Goal: Task Accomplishment & Management: Complete application form

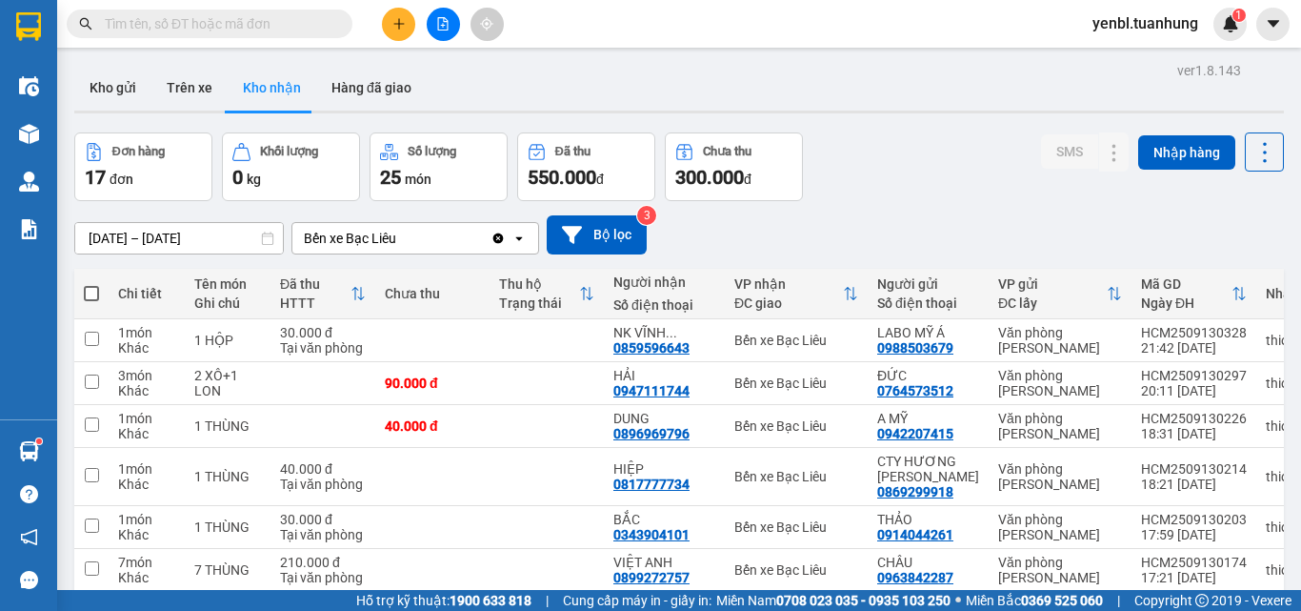
scroll to position [274, 0]
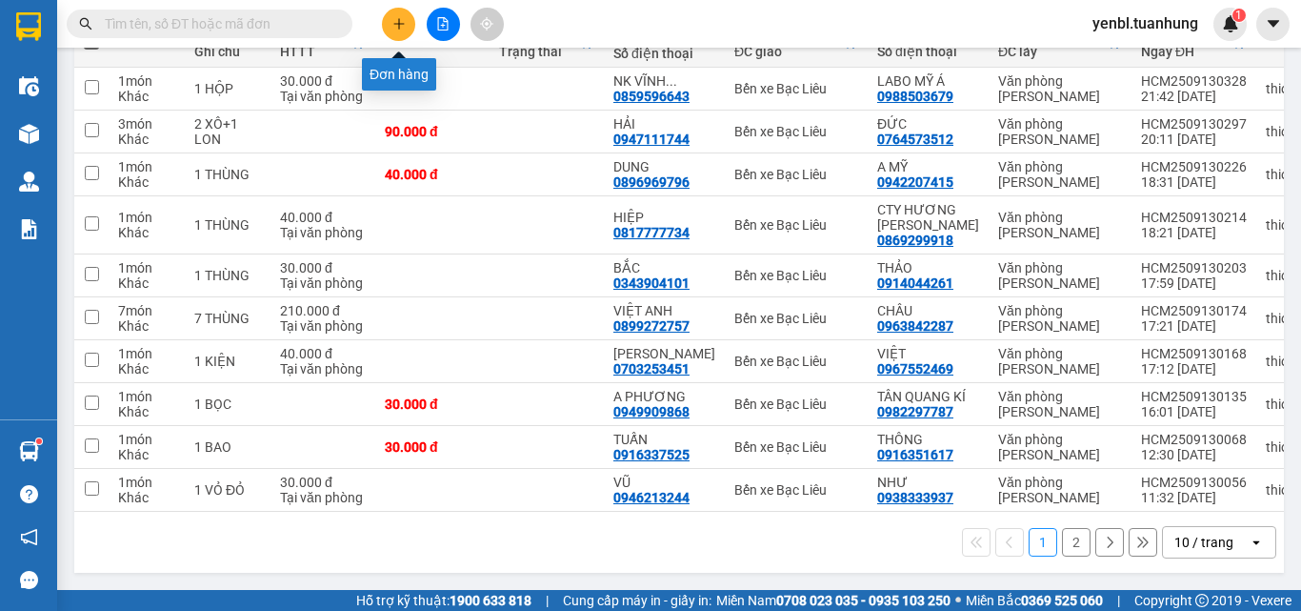
click at [394, 24] on icon "plus" at bounding box center [398, 23] width 10 height 1
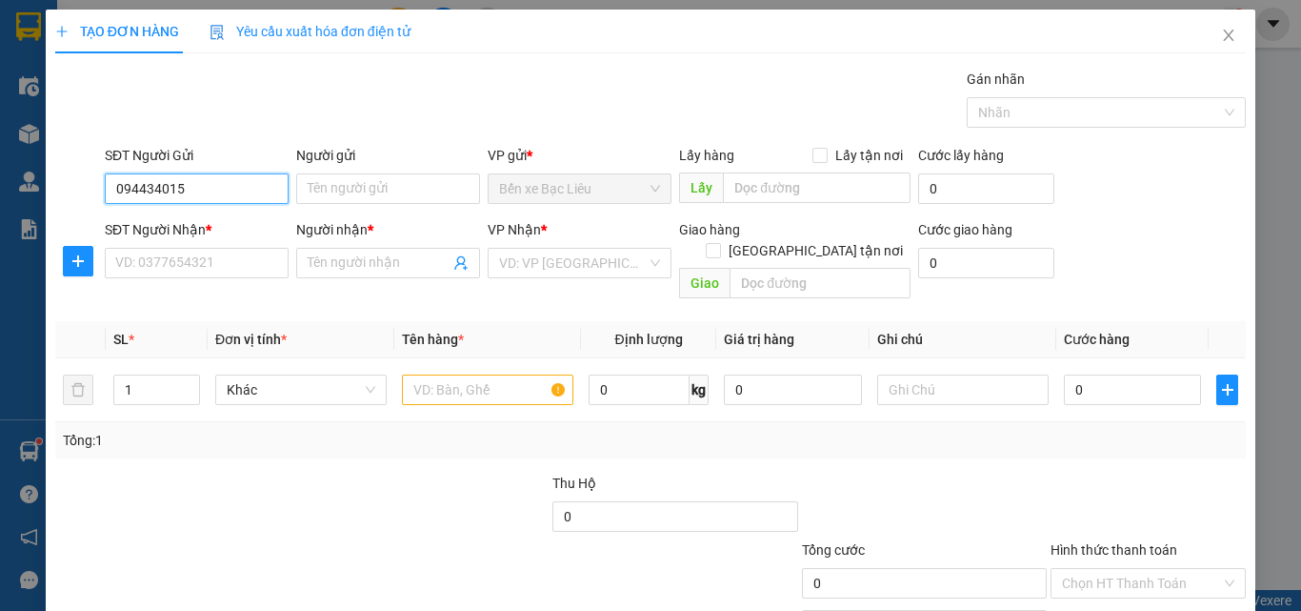
type input "0944340159"
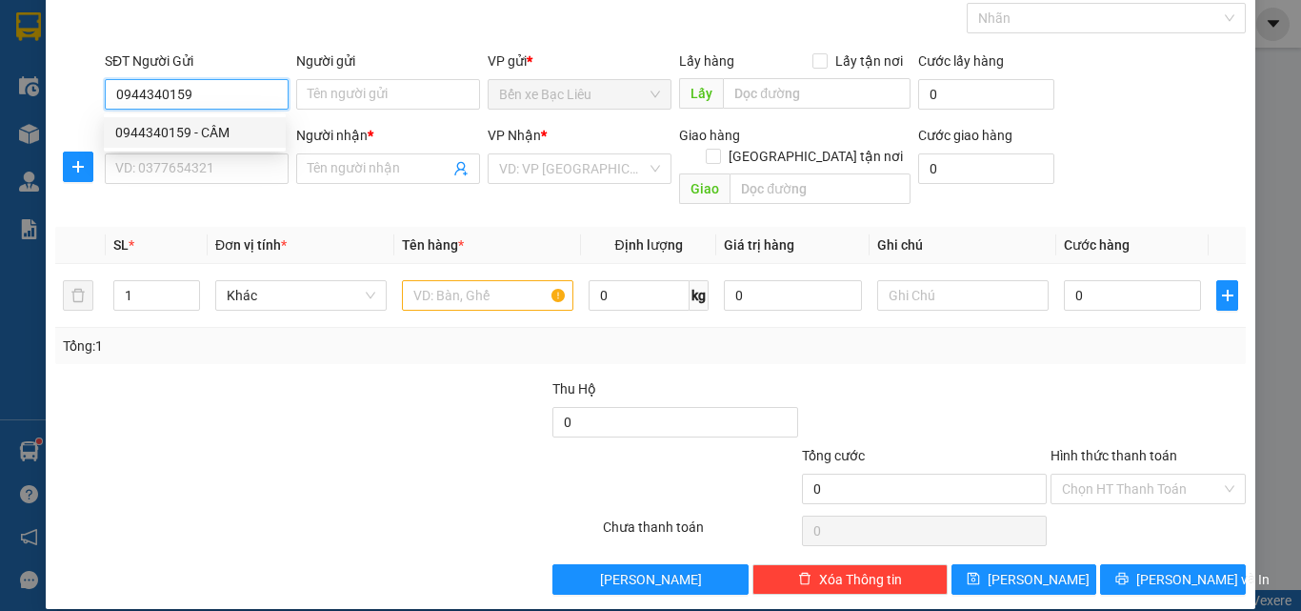
click at [244, 146] on div "0944340159 - CẦM" at bounding box center [195, 132] width 182 height 30
type input "CẦM"
type input "0944340159"
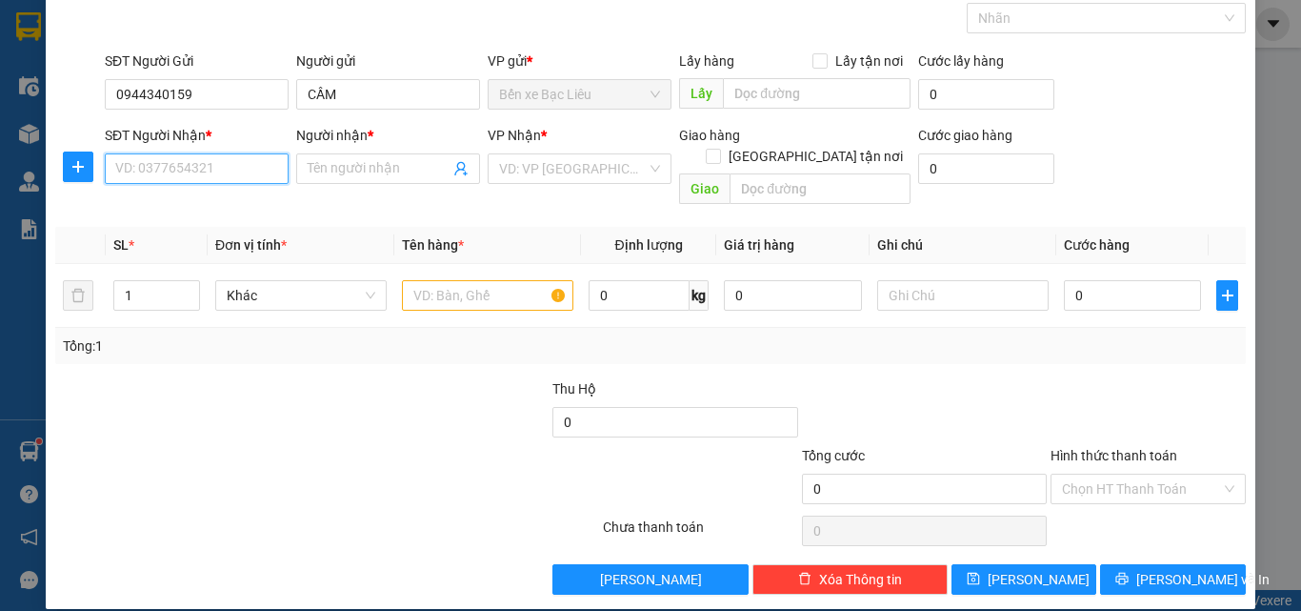
click at [266, 159] on input "SĐT Người Nhận *" at bounding box center [197, 168] width 184 height 30
type input "0866949761"
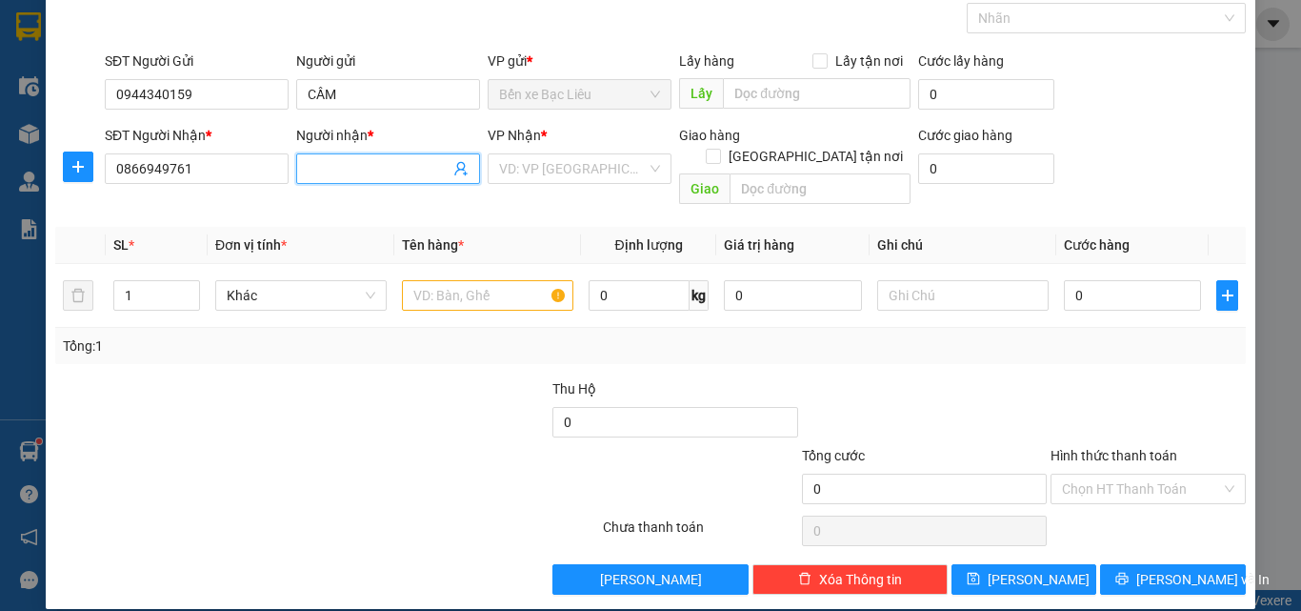
click at [316, 166] on input "Người nhận *" at bounding box center [379, 168] width 142 height 21
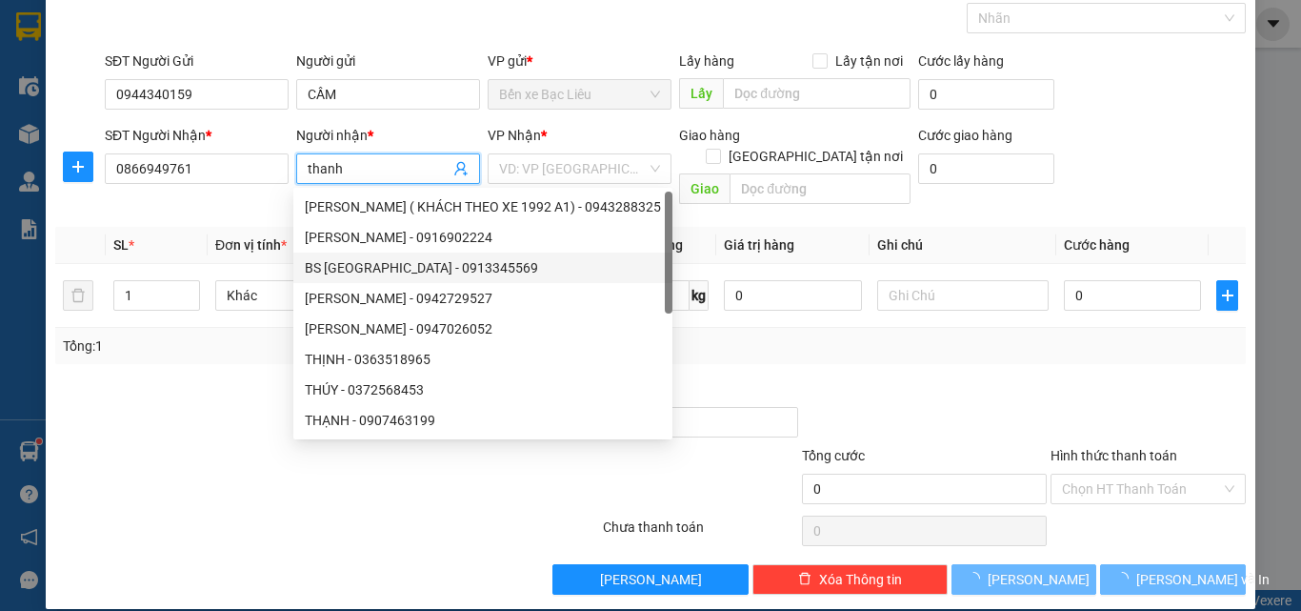
type input "thanh"
click at [212, 388] on div at bounding box center [177, 411] width 249 height 67
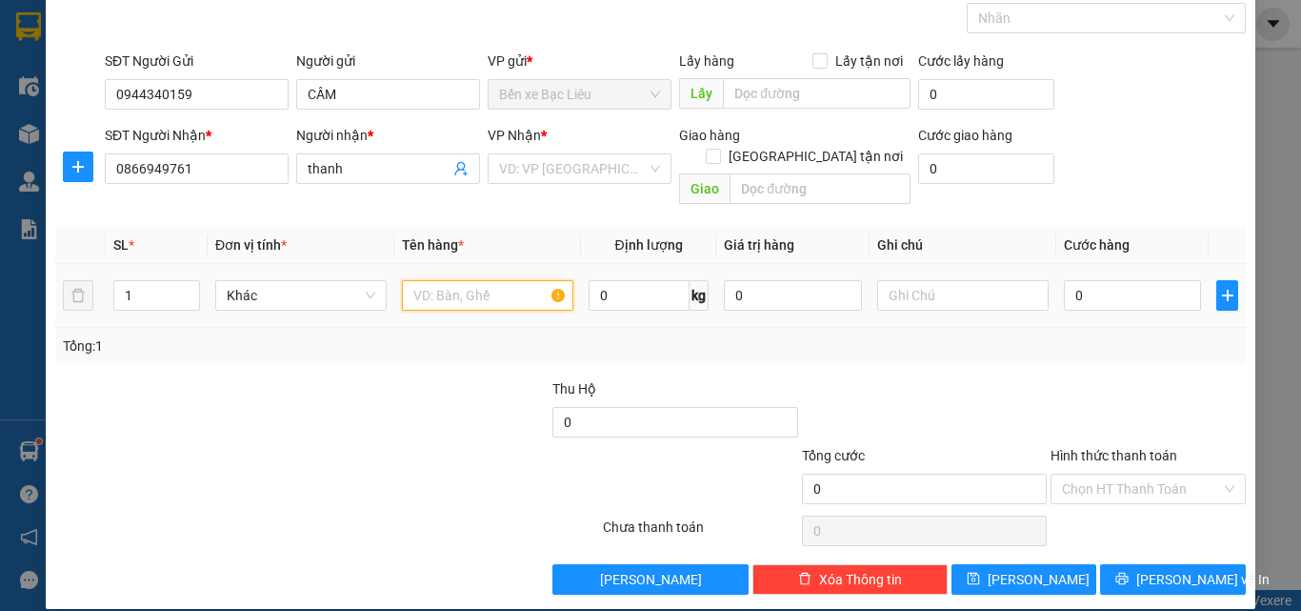
click at [416, 280] on input "text" at bounding box center [487, 295] width 171 height 30
type input "1 thùng"
click at [1064, 280] on input "0" at bounding box center [1132, 295] width 137 height 30
type input "4"
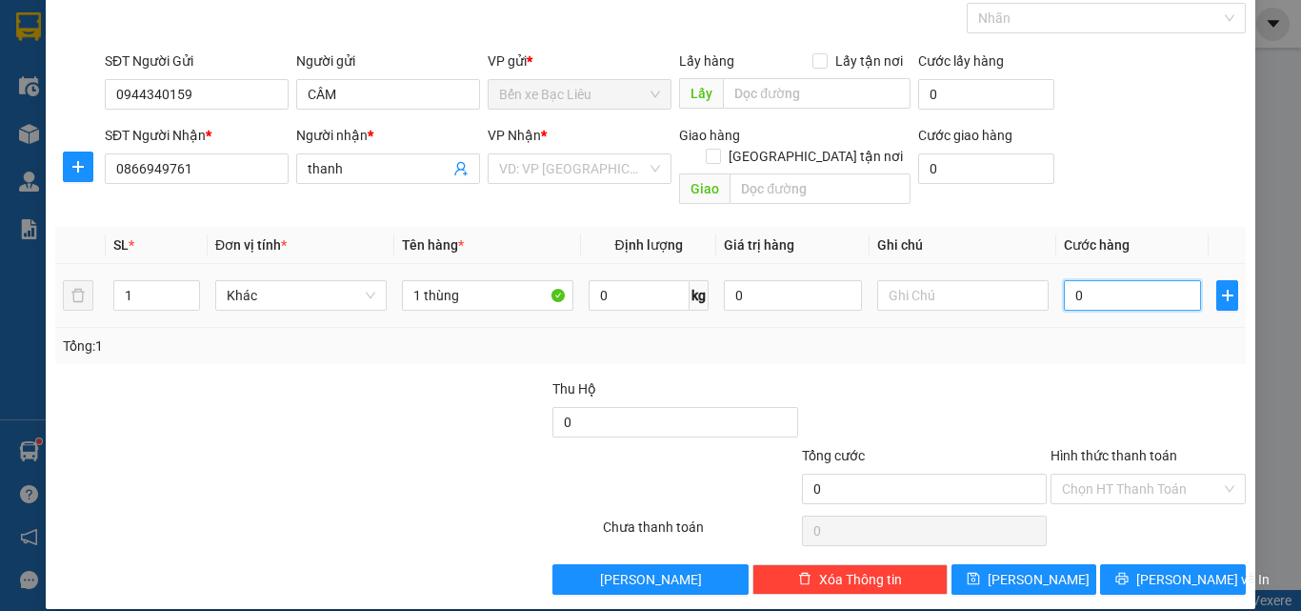
type input "4"
type input "40"
type input "40.000"
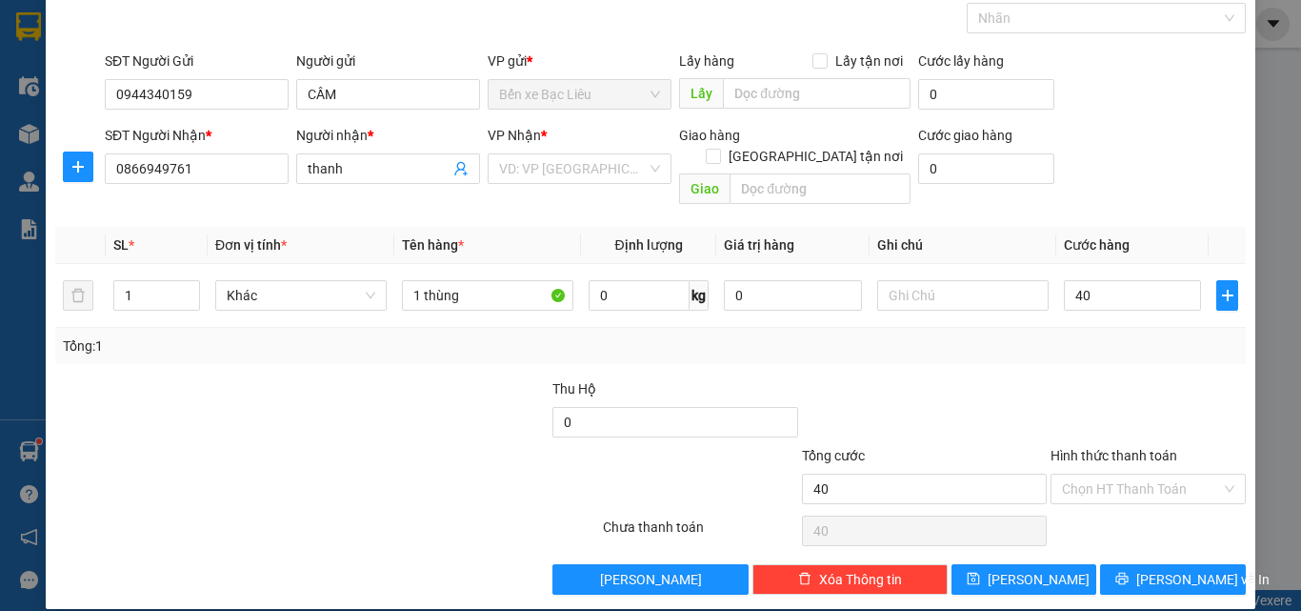
type input "40.000"
click at [1088, 335] on div "Tổng: 1" at bounding box center [650, 345] width 1175 height 21
click at [1102, 474] on input "Hình thức thanh toán" at bounding box center [1141, 488] width 159 height 29
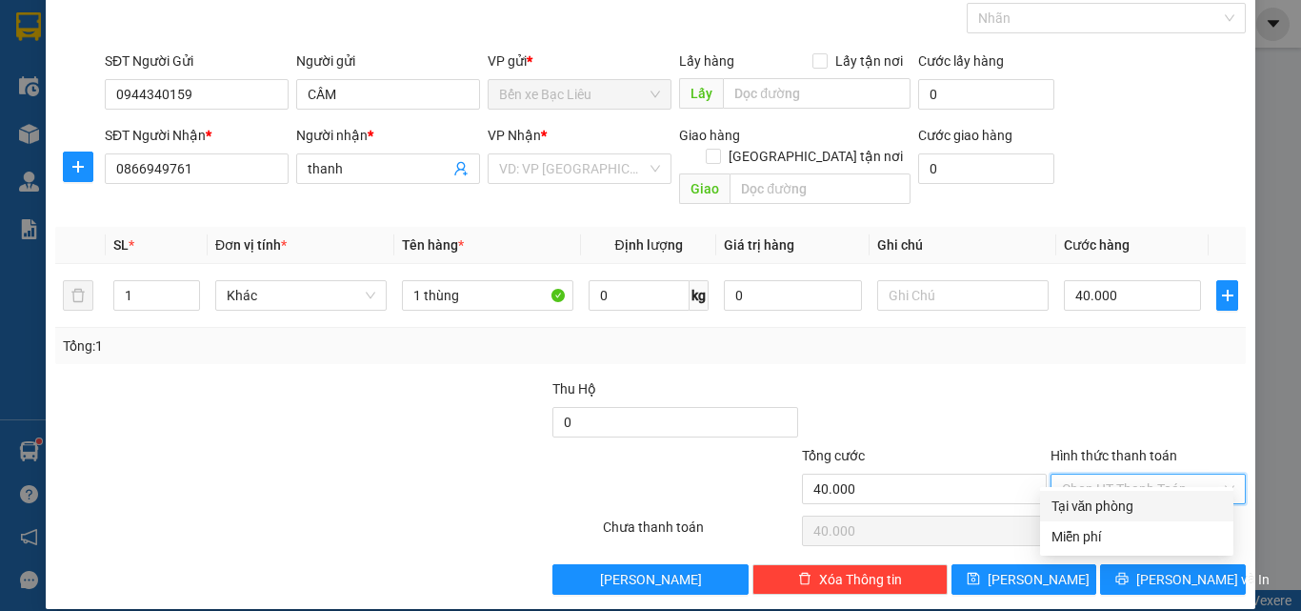
click at [1118, 497] on div "Tại văn phòng" at bounding box center [1137, 505] width 171 height 21
type input "0"
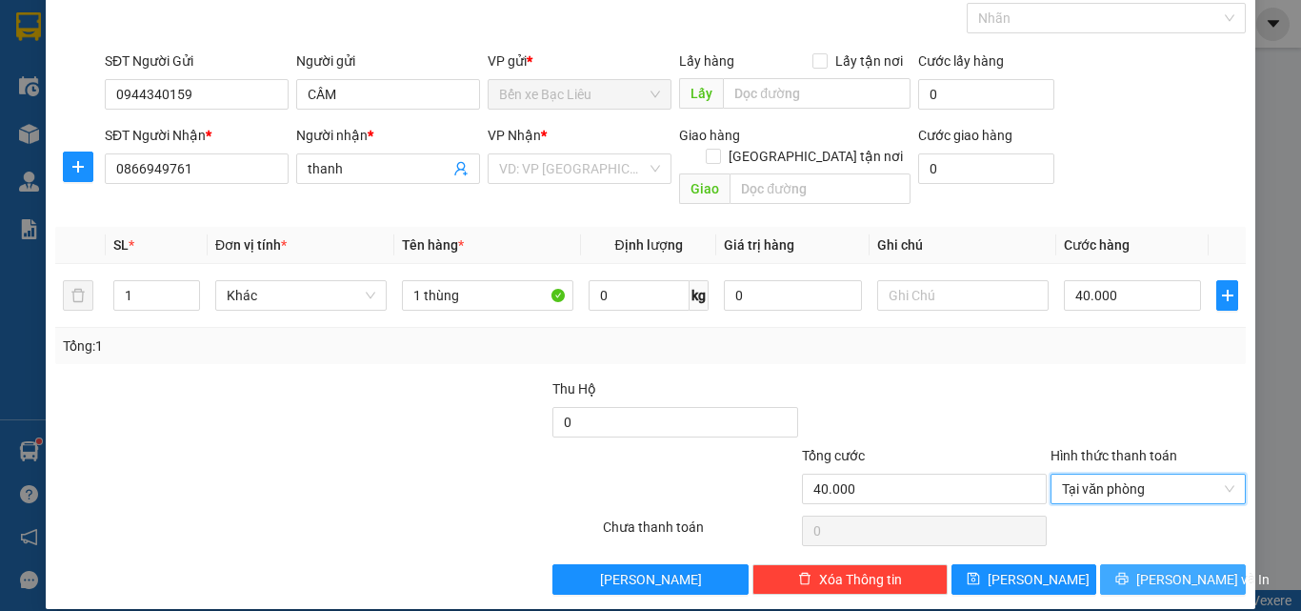
click at [1139, 564] on button "[PERSON_NAME] và In" at bounding box center [1173, 579] width 146 height 30
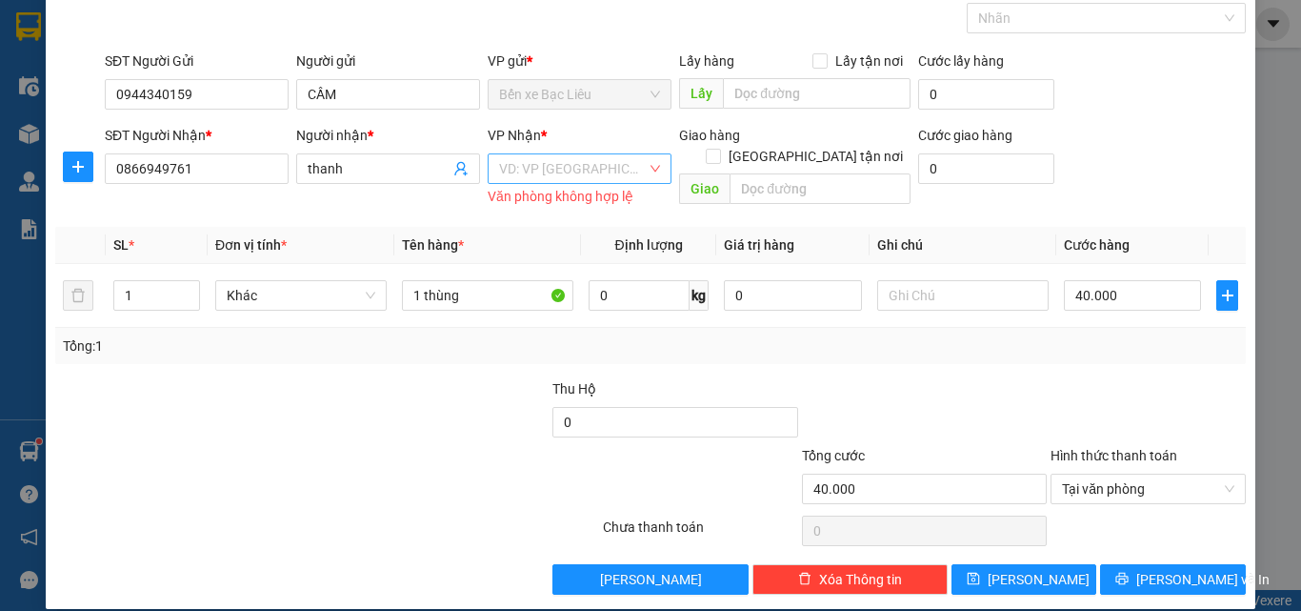
click at [593, 166] on input "search" at bounding box center [573, 168] width 148 height 29
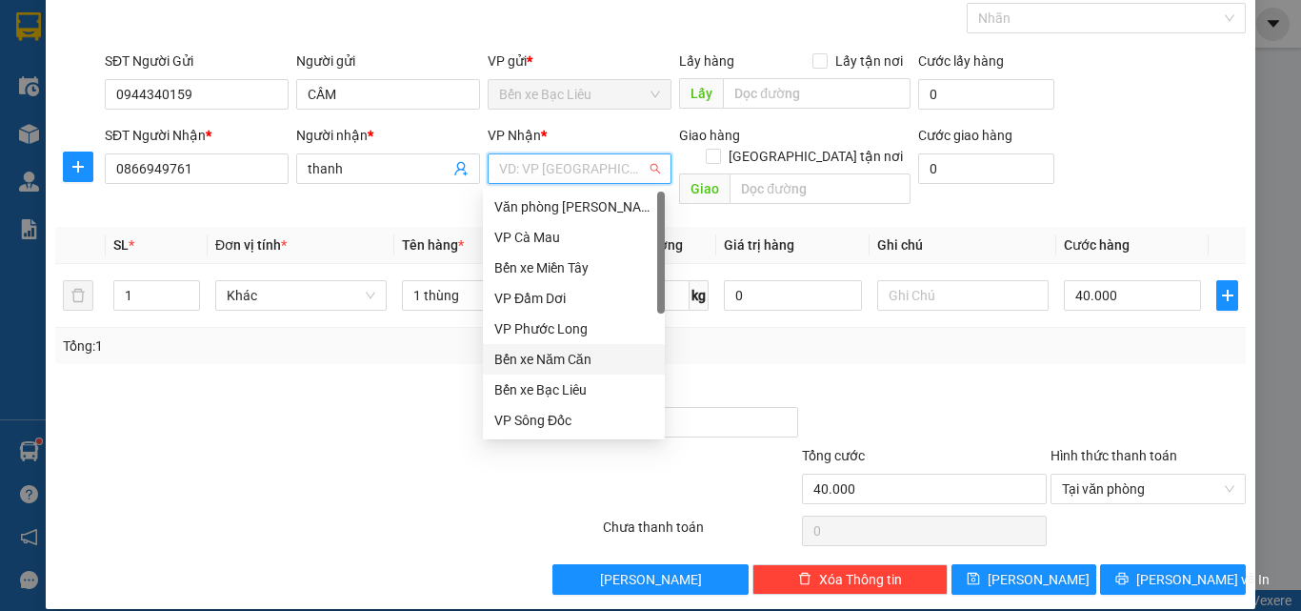
scroll to position [122, 0]
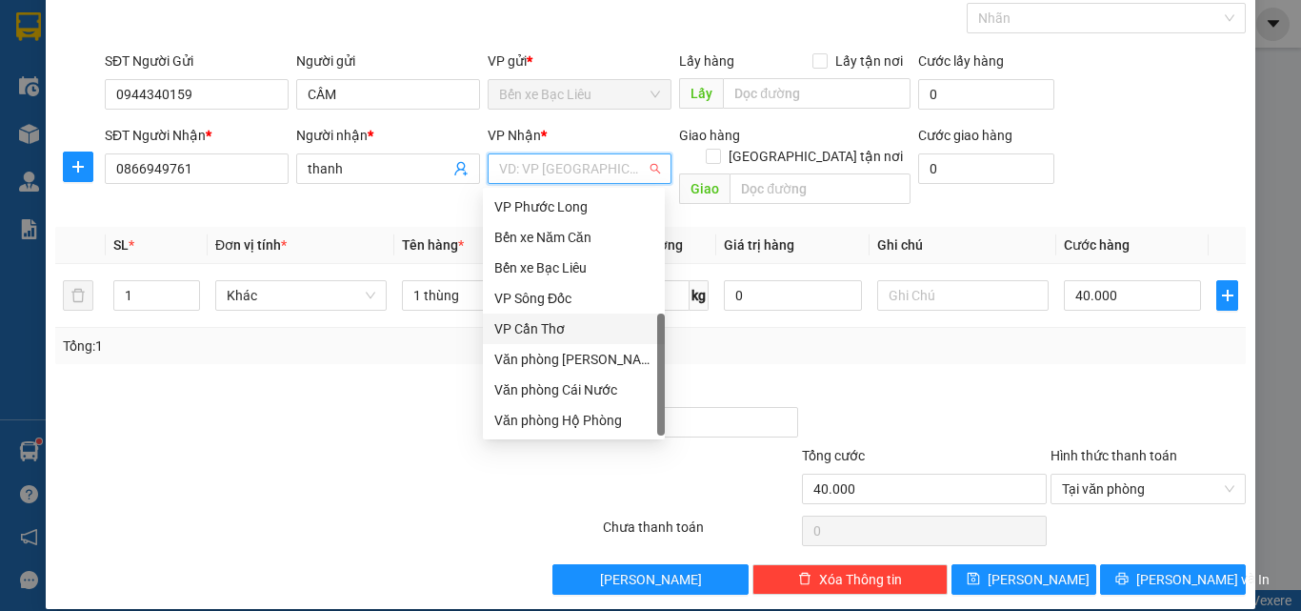
click at [570, 324] on div "VP Cần Thơ" at bounding box center [573, 328] width 159 height 21
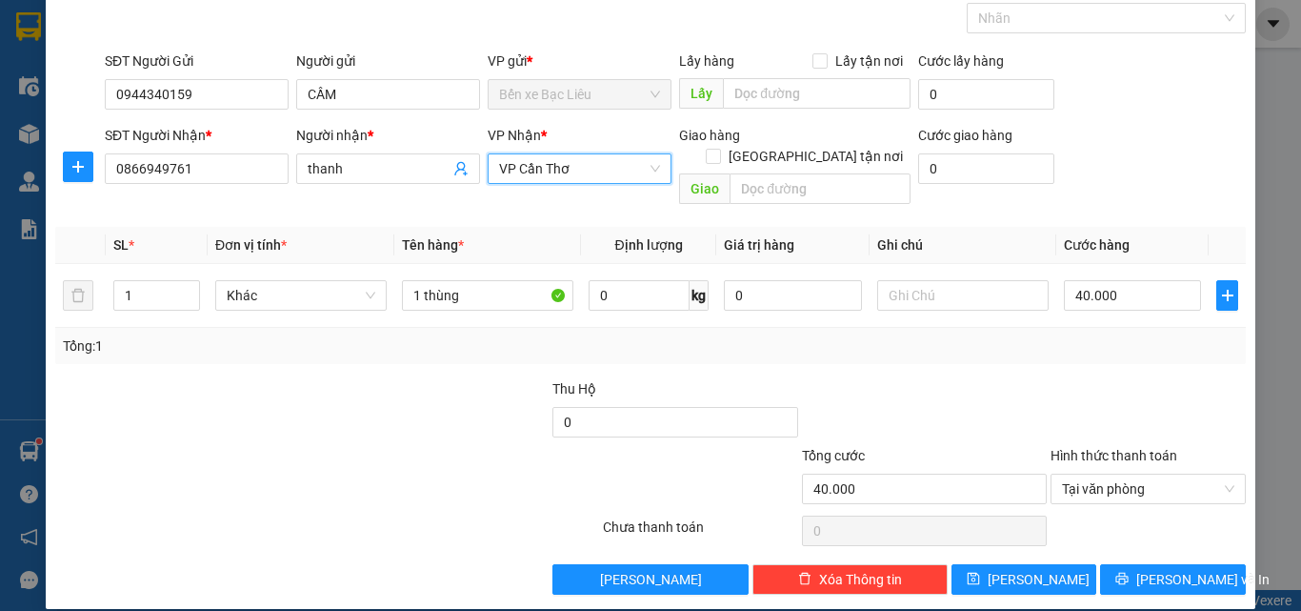
click at [993, 388] on div at bounding box center [924, 411] width 249 height 67
drag, startPoint x: 1171, startPoint y: 549, endPoint x: 1183, endPoint y: 554, distance: 13.6
click at [1171, 569] on span "[PERSON_NAME] và In" at bounding box center [1202, 579] width 133 height 21
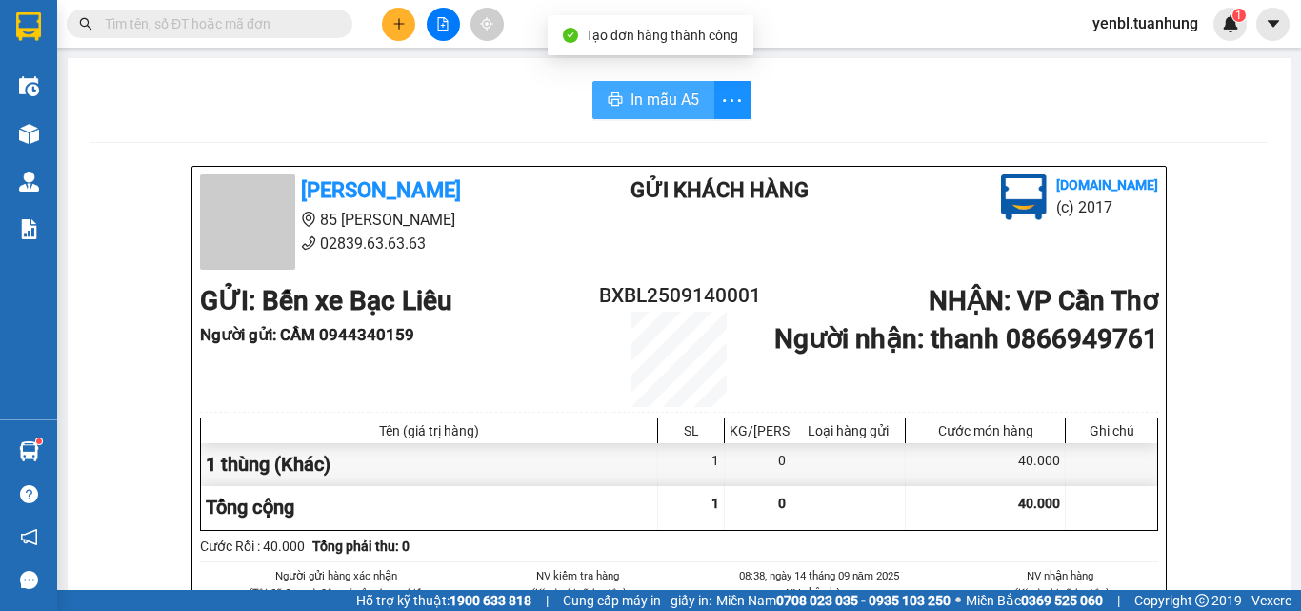
click at [632, 109] on span "In mẫu A5" at bounding box center [665, 100] width 69 height 24
click at [644, 99] on span "In mẫu A5" at bounding box center [665, 100] width 69 height 24
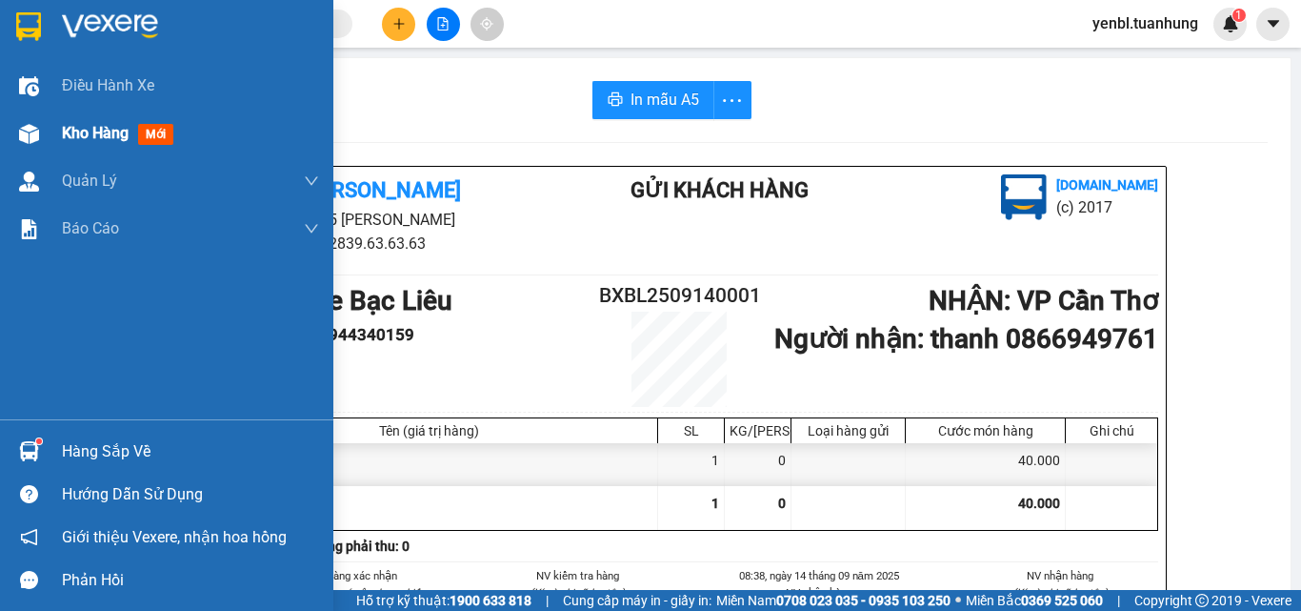
click at [79, 121] on div "Kho hàng mới" at bounding box center [121, 133] width 119 height 24
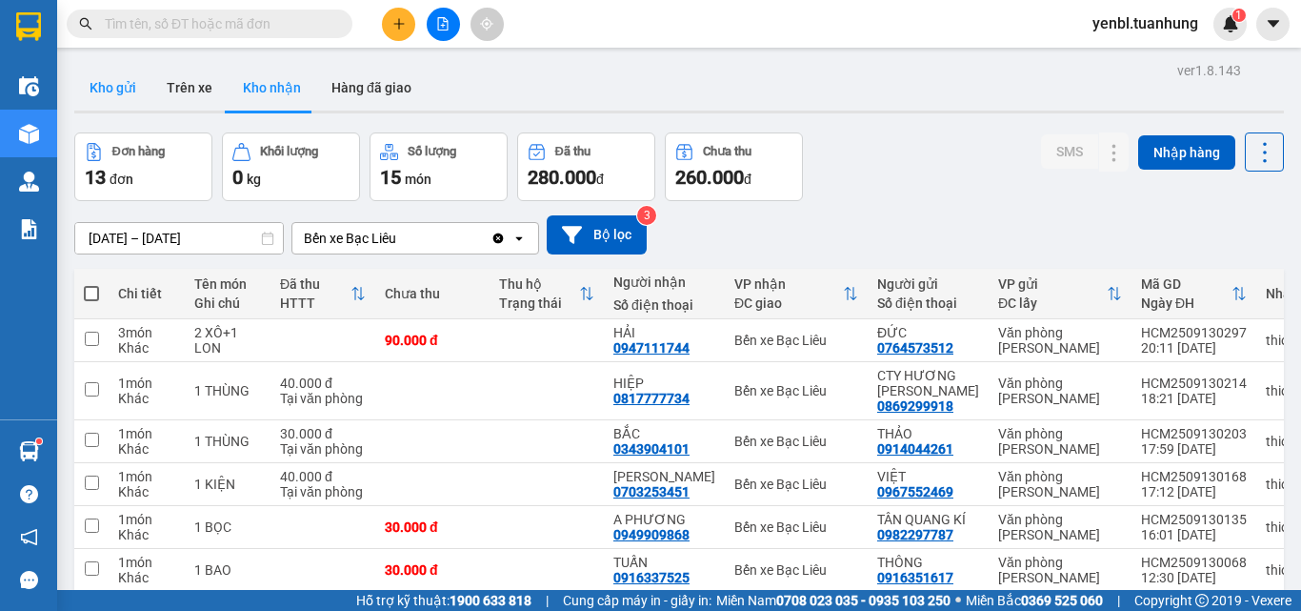
click at [84, 72] on button "Kho gửi" at bounding box center [112, 88] width 77 height 46
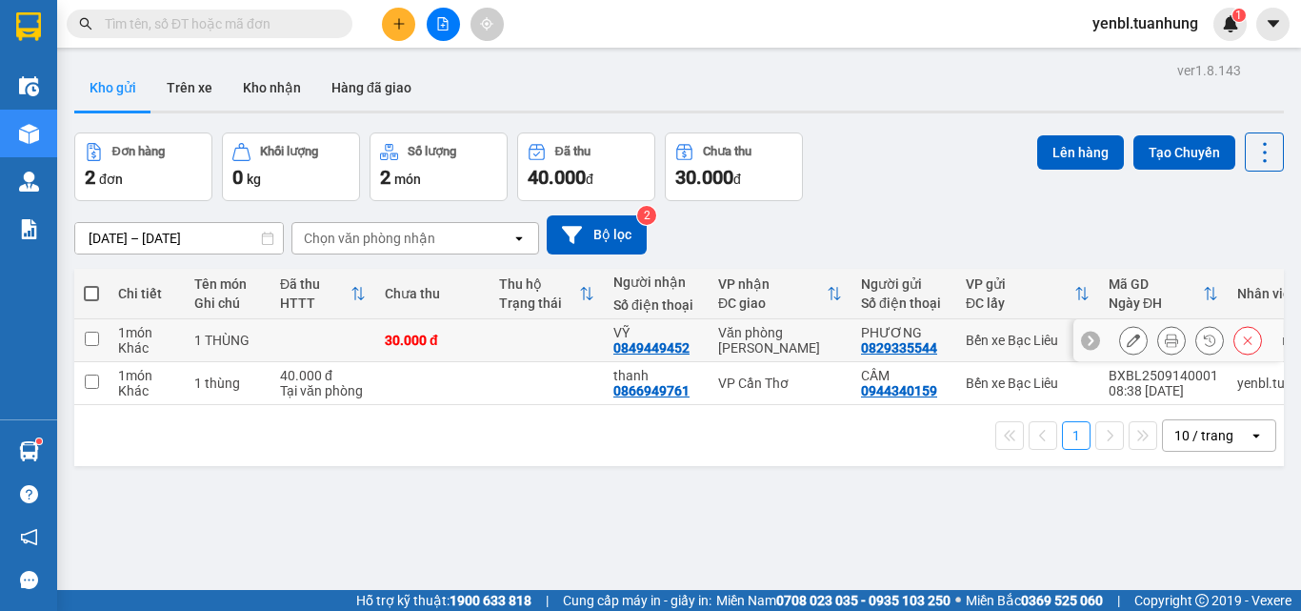
click at [1158, 338] on button at bounding box center [1171, 340] width 27 height 33
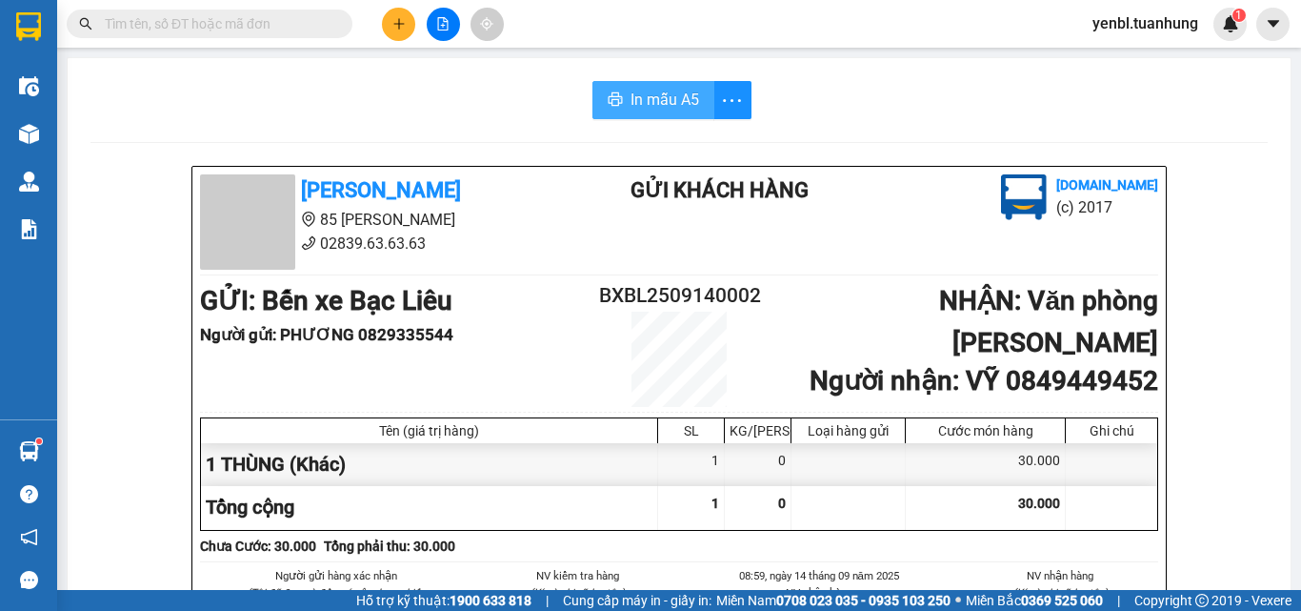
click at [641, 90] on span "In mẫu A5" at bounding box center [665, 100] width 69 height 24
